Goal: Information Seeking & Learning: Understand process/instructions

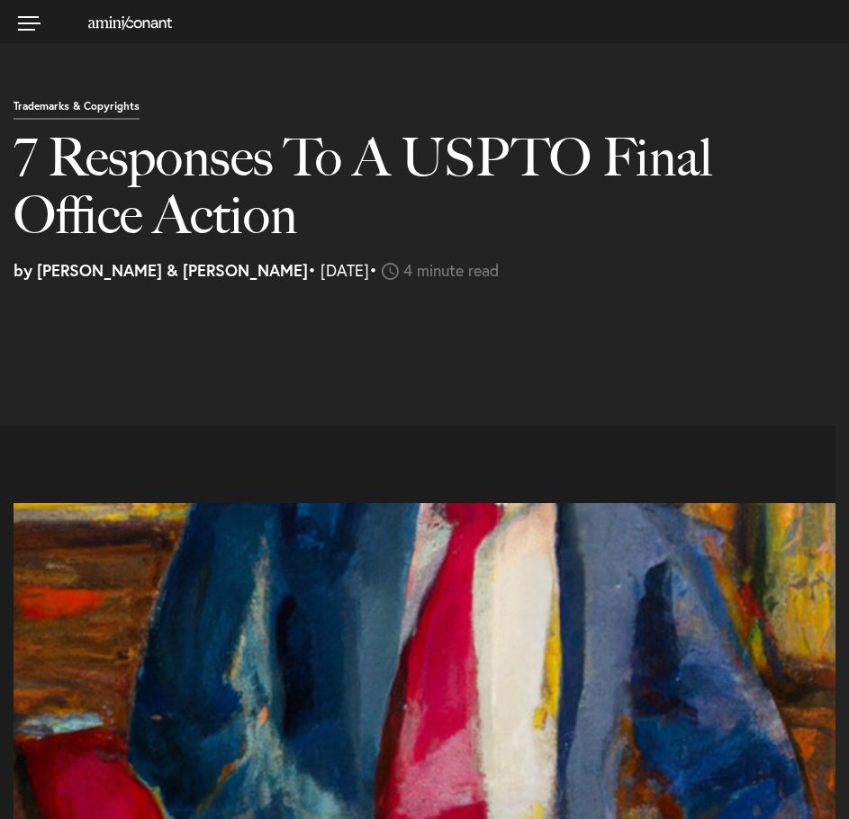
select select "US"
select select "Austin"
select select "Business and Civil Litigation"
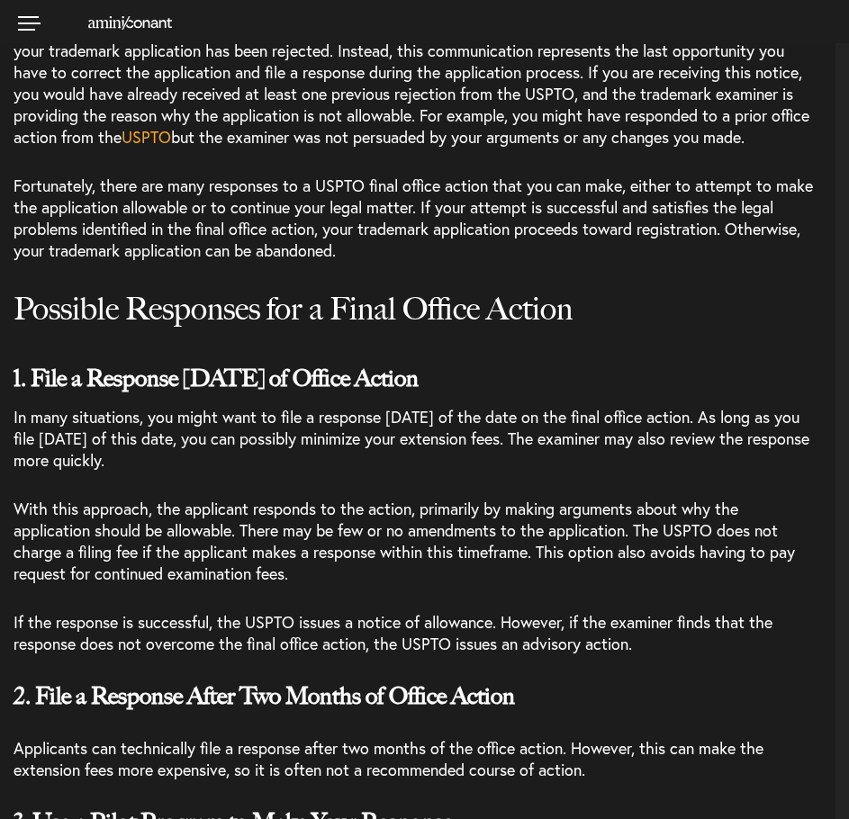
scroll to position [1661, 0]
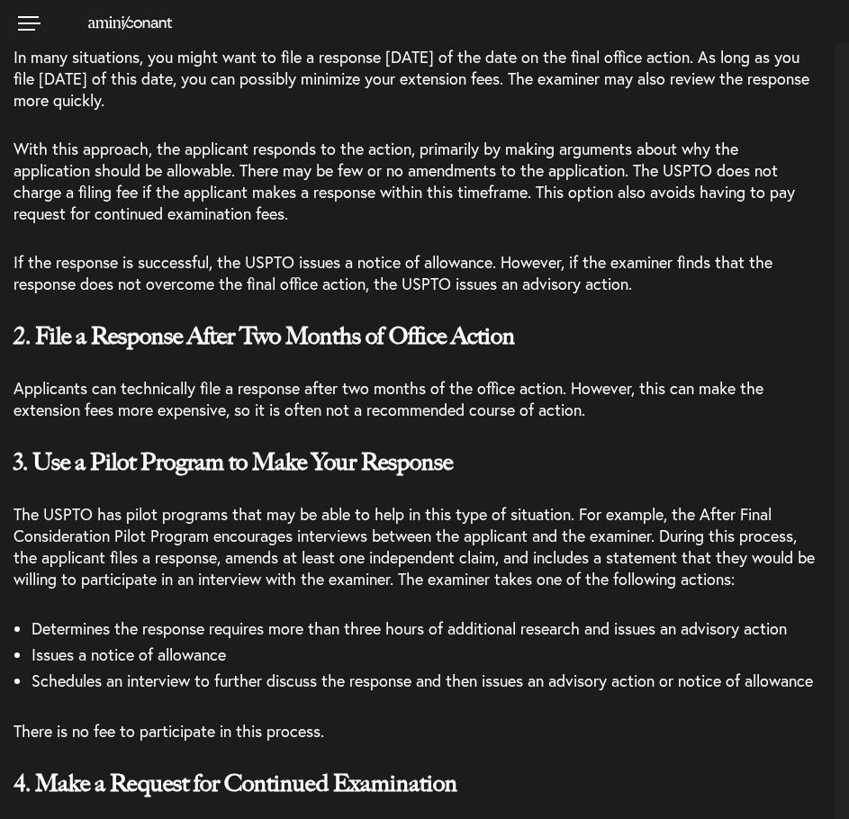
drag, startPoint x: 634, startPoint y: 428, endPoint x: 605, endPoint y: 412, distance: 33.0
click at [605, 412] on p "Applicants can technically file a response after two months of the office actio…" at bounding box center [424, 399] width 822 height 70
drag, startPoint x: 589, startPoint y: 406, endPoint x: 618, endPoint y: 445, distance: 49.0
click at [618, 434] on p "Applicants can technically file a response after two months of the office actio…" at bounding box center [424, 399] width 822 height 70
click at [483, 524] on span "The USPTO has pilot programs that may be able to help in this type of situation…" at bounding box center [413, 546] width 801 height 86
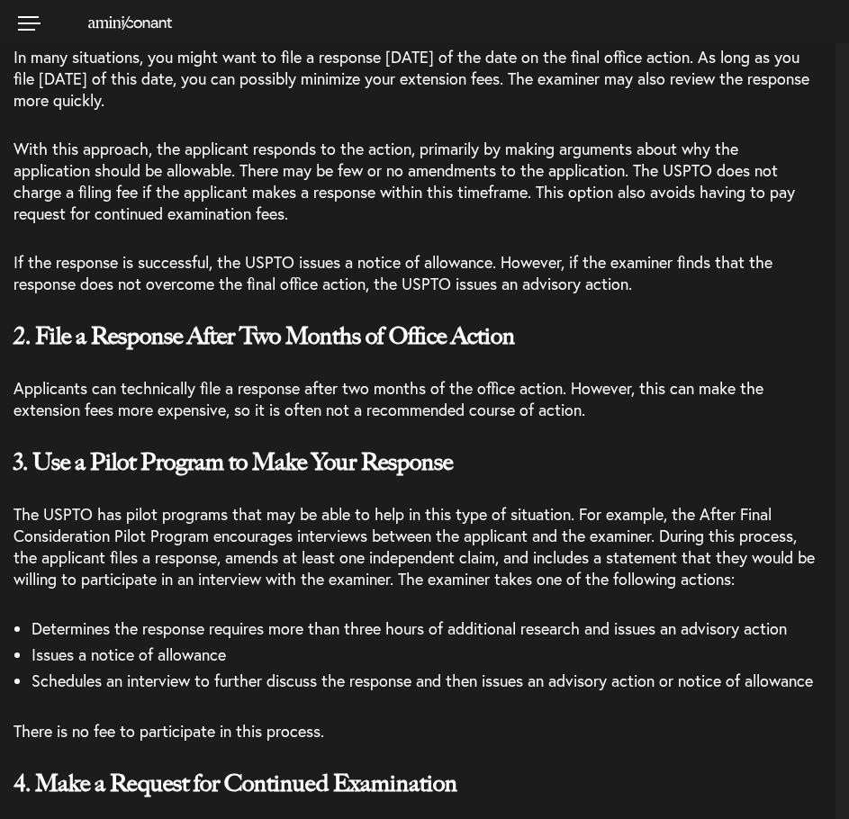
click at [485, 554] on span "The USPTO has pilot programs that may be able to help in this type of situation…" at bounding box center [413, 546] width 801 height 86
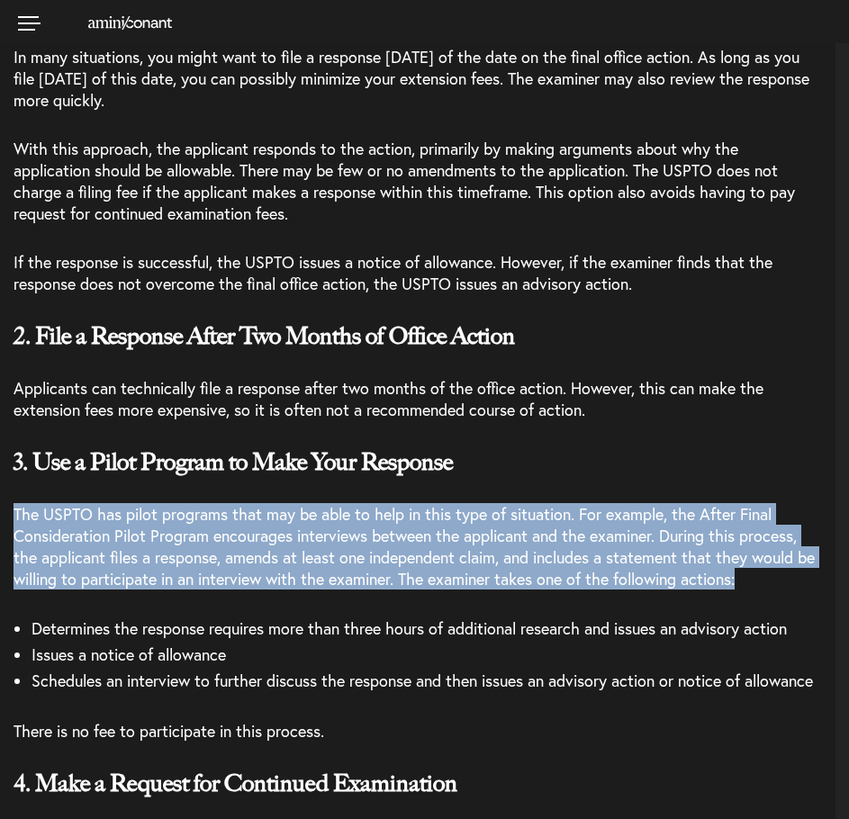
click at [485, 554] on span "The USPTO has pilot programs that may be able to help in this type of situation…" at bounding box center [413, 546] width 801 height 86
click at [520, 510] on p "The USPTO has pilot programs that may be able to help in this type of situation…" at bounding box center [424, 546] width 822 height 113
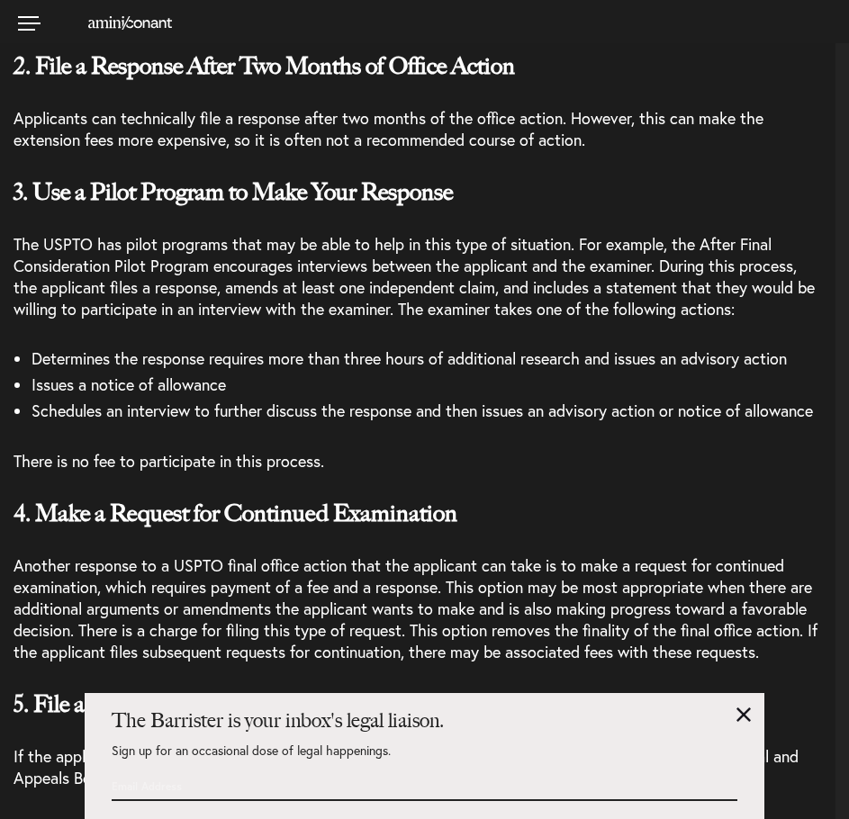
scroll to position [2111, 0]
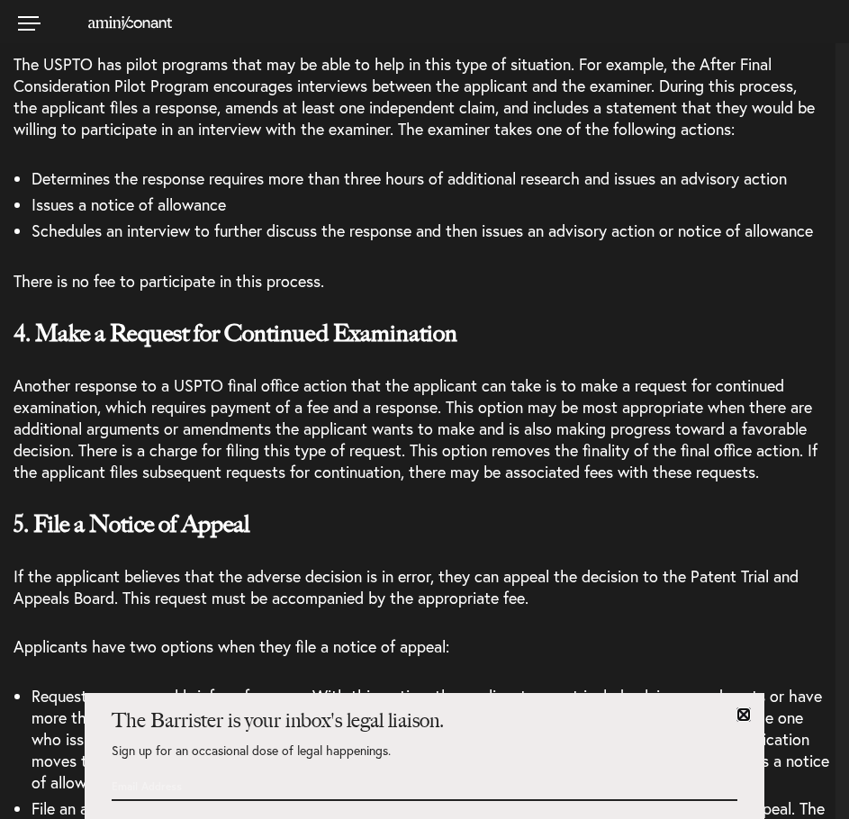
click at [748, 717] on link at bounding box center [743, 714] width 14 height 14
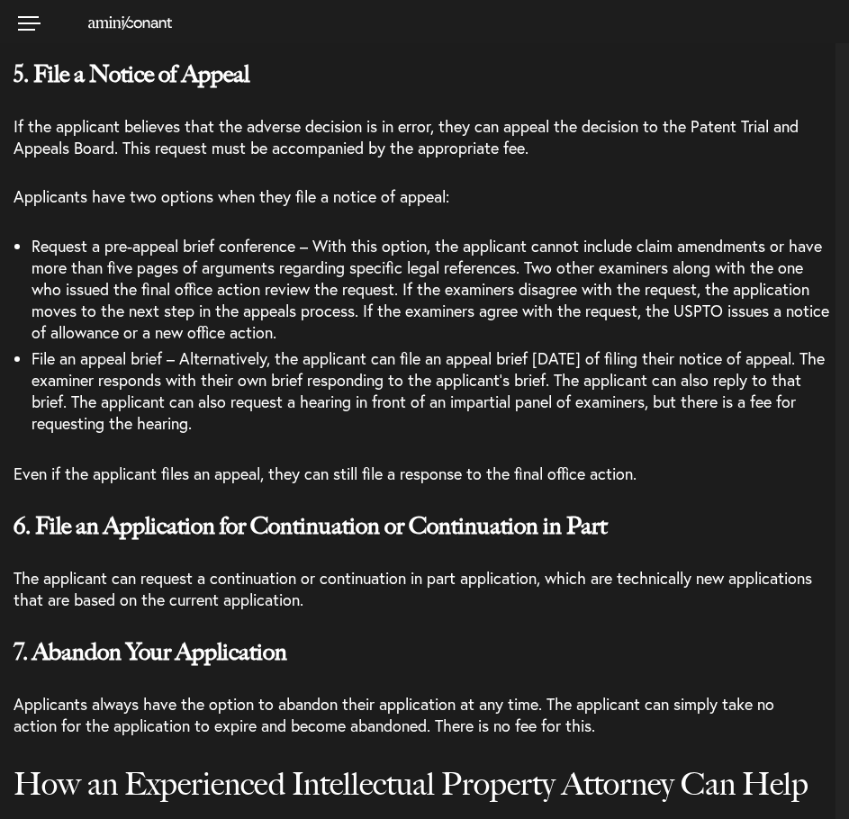
scroll to position [2741, 0]
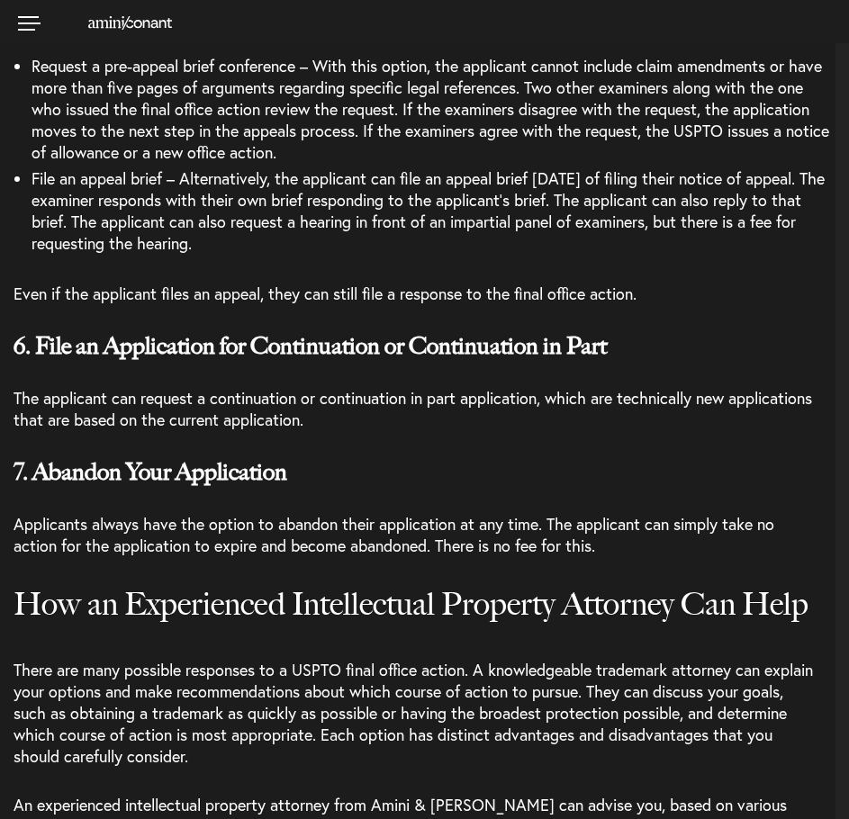
drag, startPoint x: 434, startPoint y: 459, endPoint x: 389, endPoint y: 437, distance: 49.9
click at [389, 437] on p "The applicant can request a continuation or continuation in part application, w…" at bounding box center [424, 408] width 822 height 70
drag, startPoint x: 389, startPoint y: 437, endPoint x: 361, endPoint y: 445, distance: 29.1
click at [361, 430] on span "The applicant can request a continuation or continuation in part application, w…" at bounding box center [412, 408] width 798 height 43
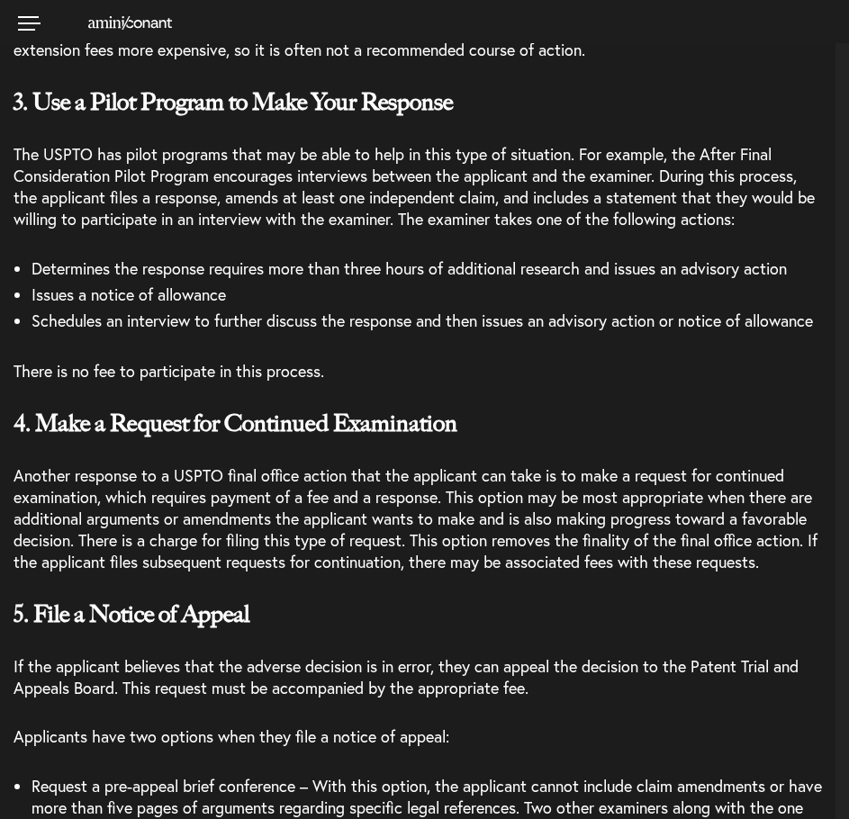
scroll to position [2201, 0]
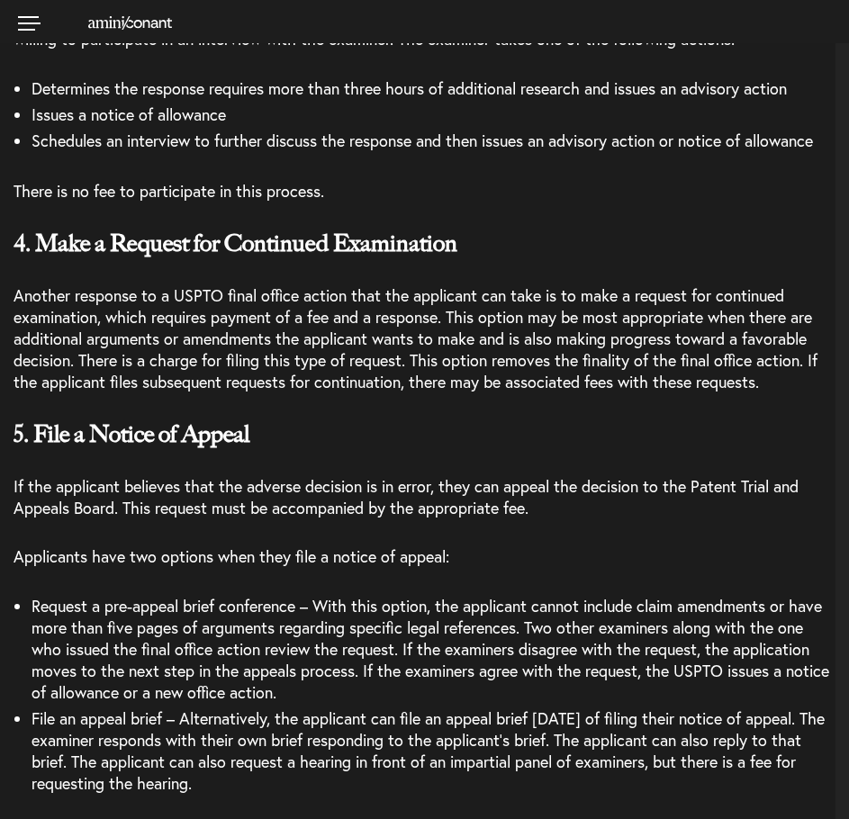
drag, startPoint x: 492, startPoint y: 424, endPoint x: 503, endPoint y: 285, distance: 139.0
click at [503, 285] on div "1. File a Response [DATE] of Office Action In many situations, you might want t…" at bounding box center [424, 287] width 822 height 1646
click at [295, 374] on span "Another response to a USPTO final office action that the applicant can take is …" at bounding box center [415, 338] width 804 height 108
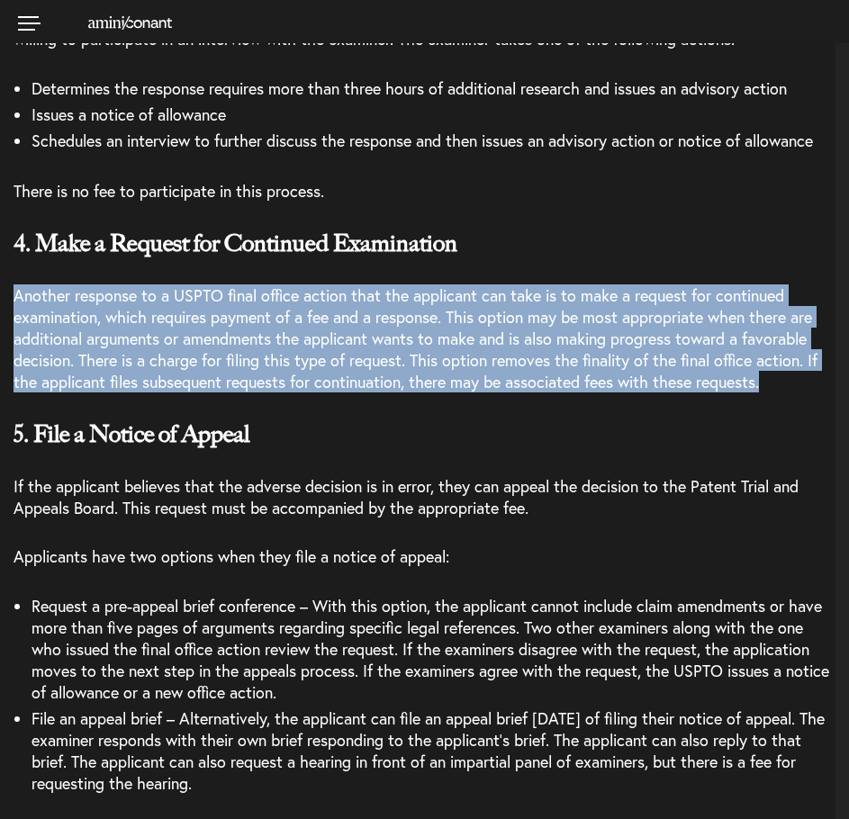
click at [295, 374] on span "Another response to a USPTO final office action that the applicant can take is …" at bounding box center [415, 338] width 804 height 108
click at [306, 406] on p "Another response to a USPTO final office action that the applicant can take is …" at bounding box center [424, 338] width 822 height 135
drag, startPoint x: 625, startPoint y: 289, endPoint x: 629, endPoint y: 436, distance: 147.6
click at [629, 436] on div "1. File a Response [DATE] of Office Action In many situations, you might want t…" at bounding box center [424, 287] width 822 height 1646
click at [628, 406] on p "Another response to a USPTO final office action that the applicant can take is …" at bounding box center [424, 338] width 822 height 135
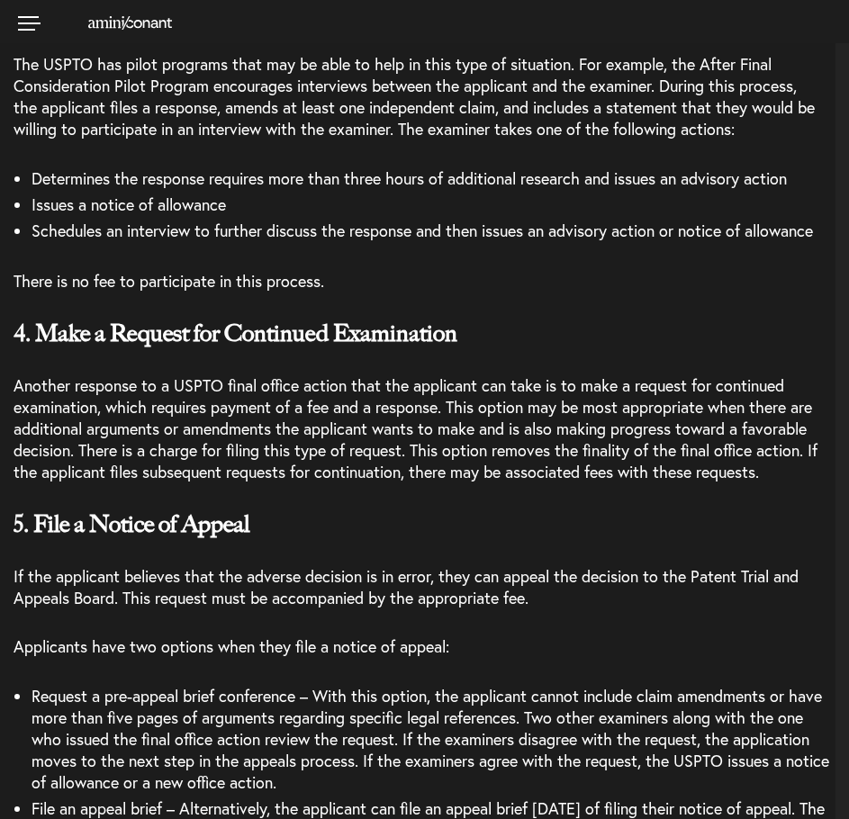
scroll to position [2021, 0]
